Goal: Download file/media

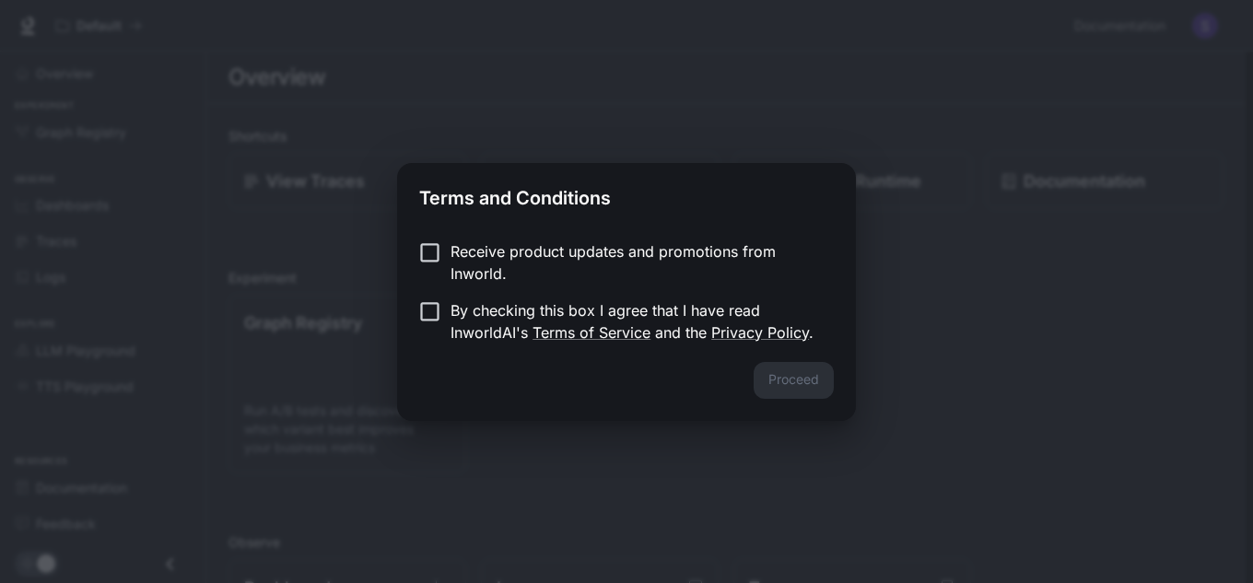
click at [423, 293] on form "Receive product updates and promotions from Inworld. By checking this box I agr…" at bounding box center [626, 291] width 415 height 103
click at [831, 382] on button "Proceed" at bounding box center [794, 380] width 80 height 37
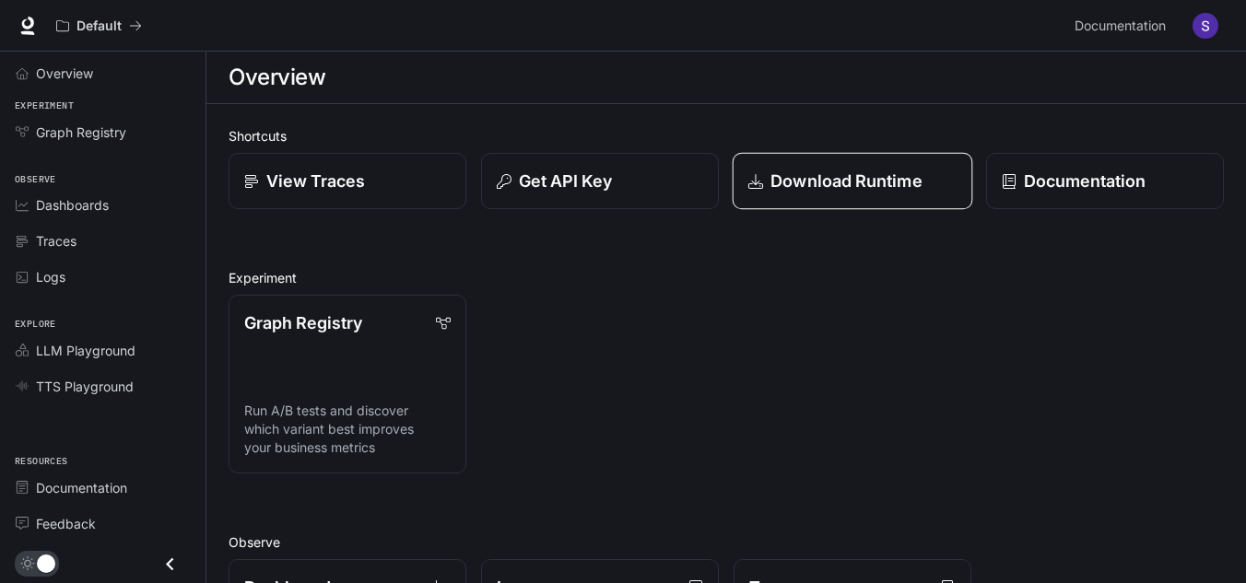
click at [772, 178] on p "Download Runtime" at bounding box center [846, 181] width 152 height 25
click at [1209, 31] on img "button" at bounding box center [1205, 26] width 26 height 26
